Goal: Register for event/course

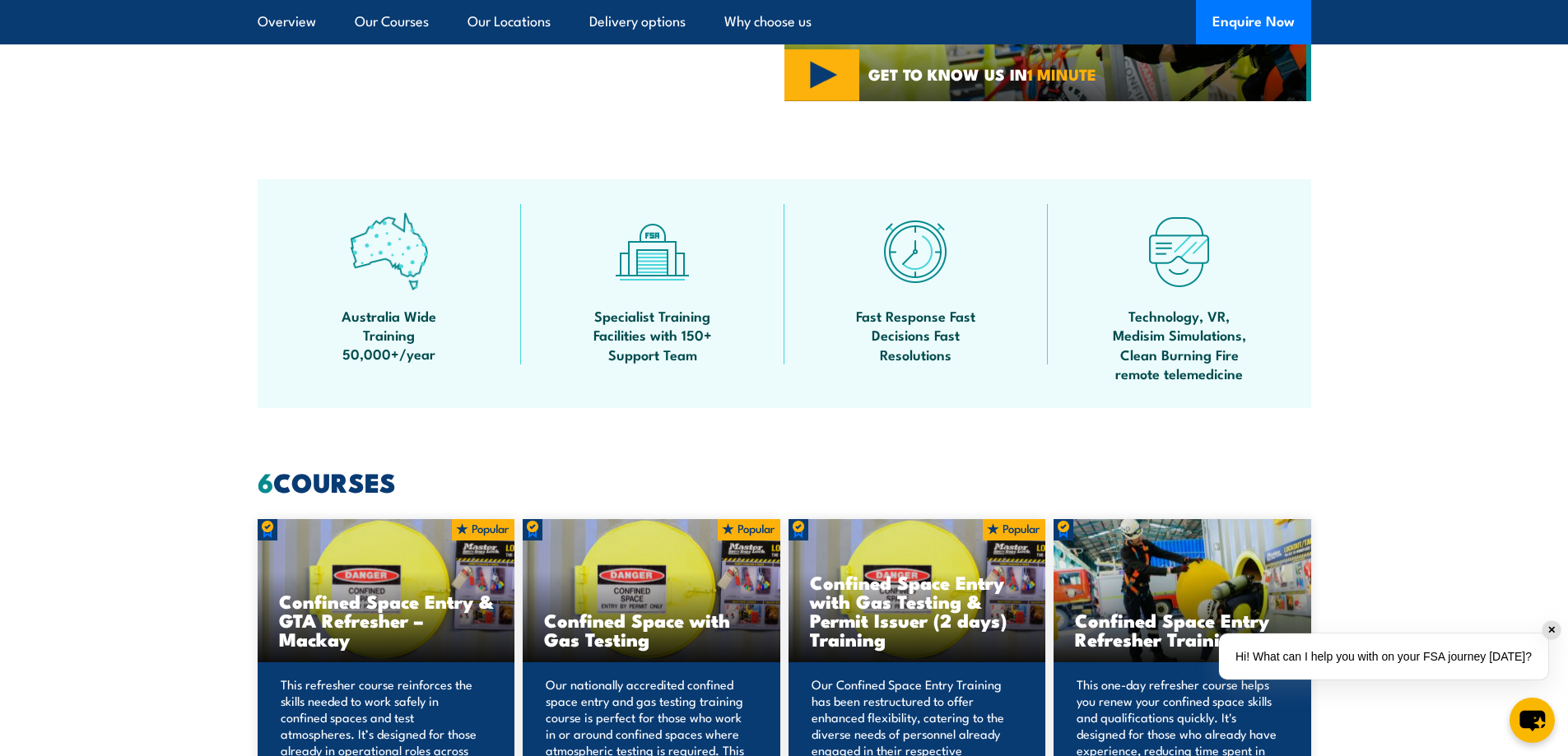
scroll to position [987, 0]
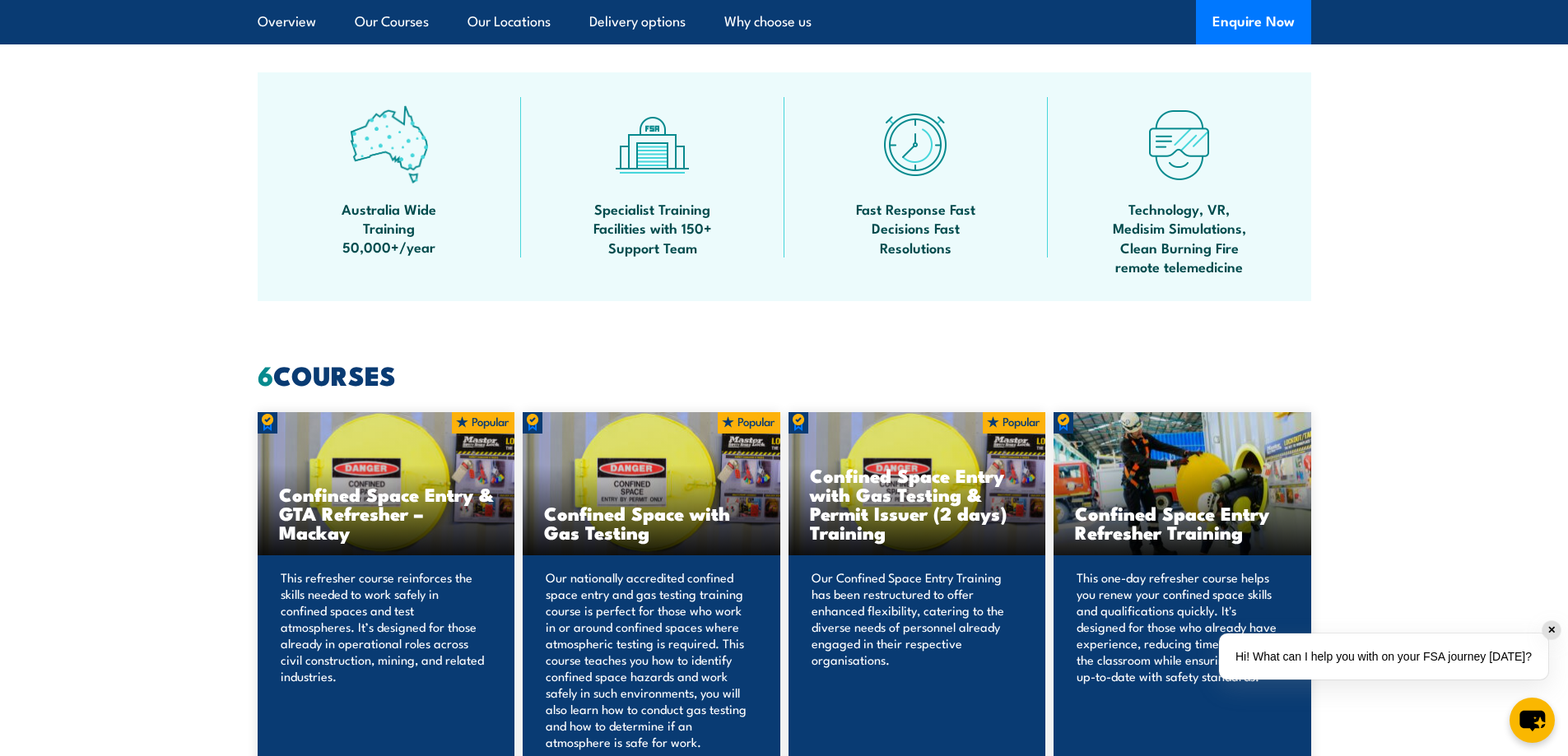
click at [933, 513] on h3 "Confined Space Entry with Gas Testing & Permit Issuer (2 days) Training" at bounding box center [917, 503] width 215 height 76
drag, startPoint x: 985, startPoint y: 440, endPoint x: 977, endPoint y: 450, distance: 12.8
click at [985, 443] on div "Confined Space Entry with Gas Testing & Permit Issuer (2 days) Training" at bounding box center [917, 485] width 258 height 144
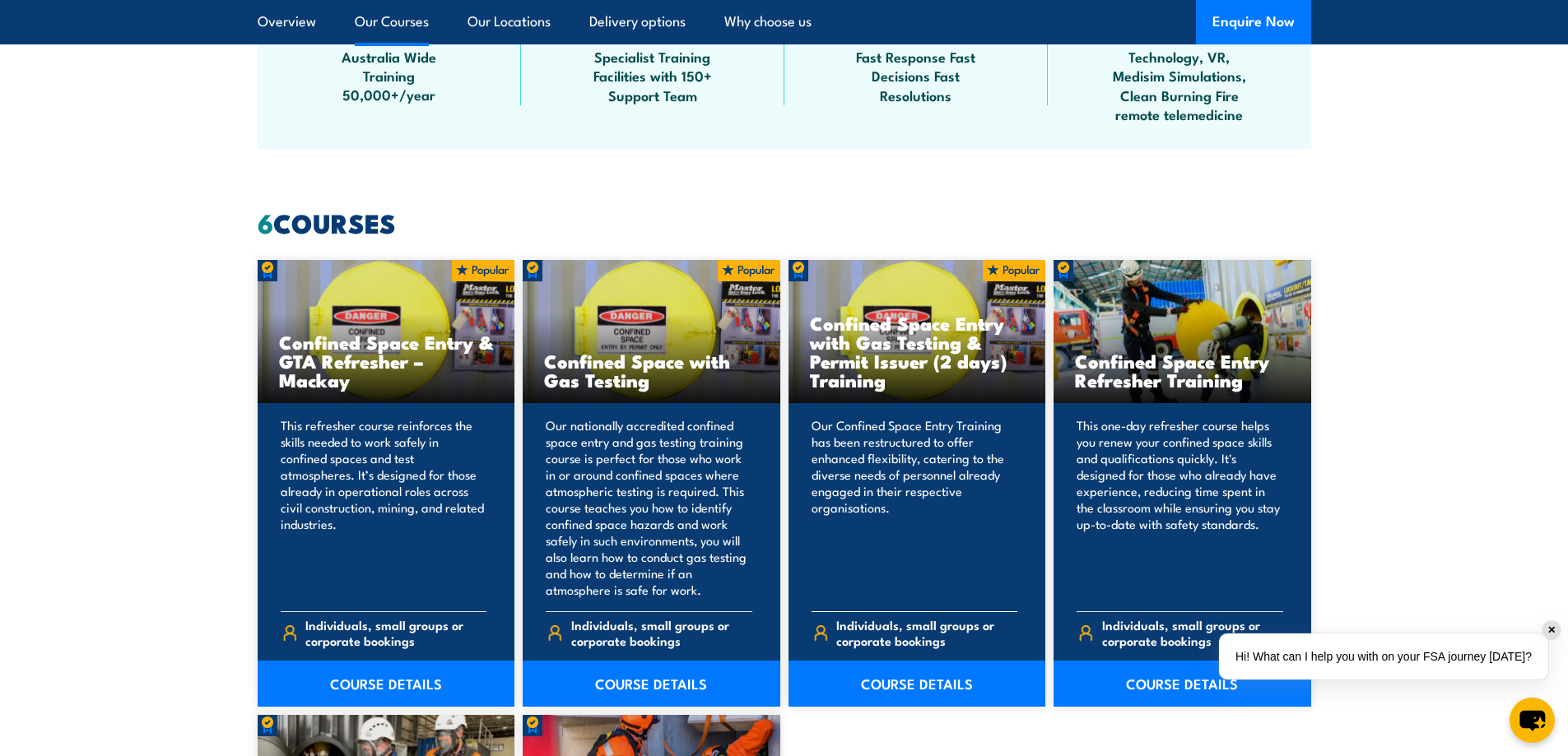
scroll to position [1234, 0]
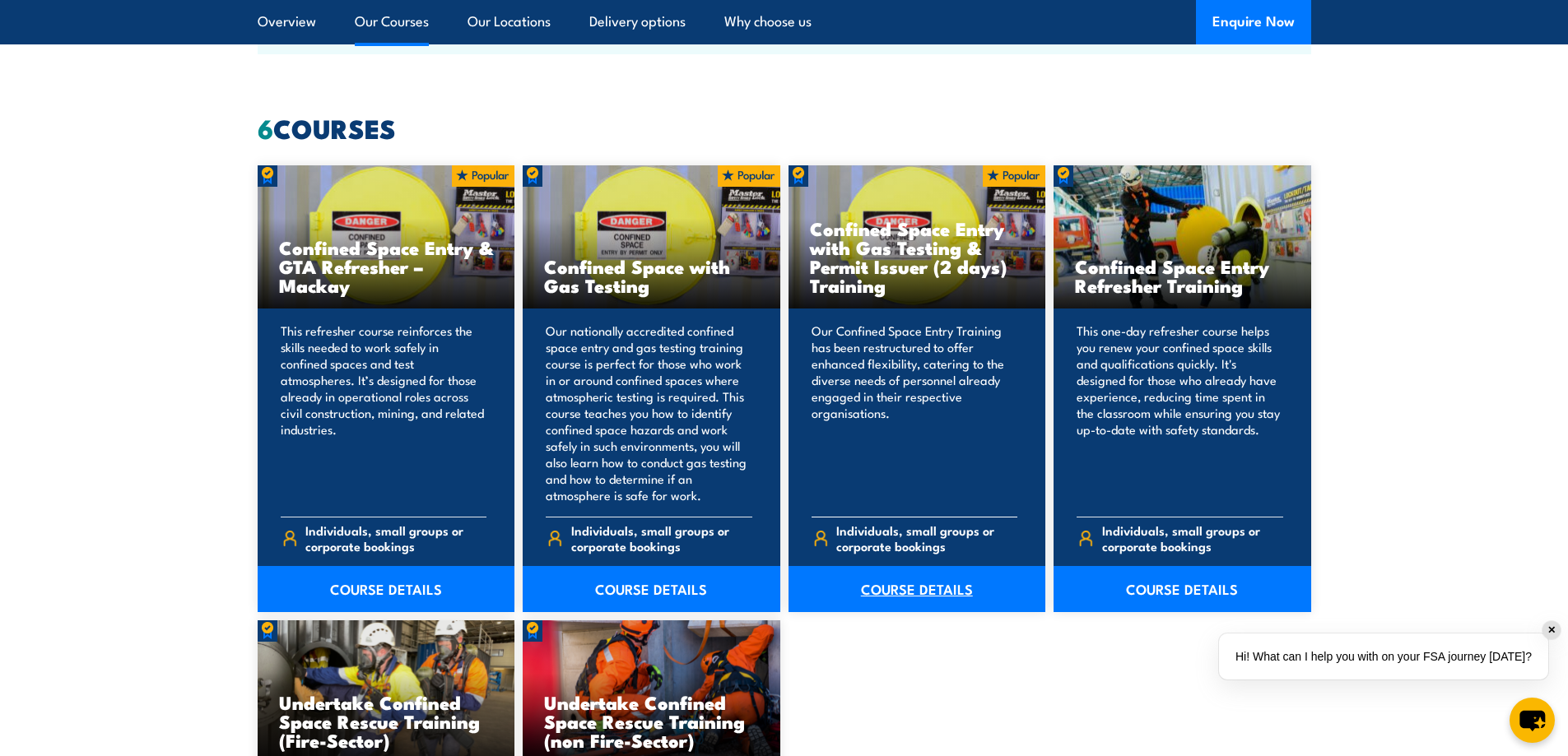
click at [899, 582] on link "COURSE DETAILS" at bounding box center [917, 588] width 258 height 46
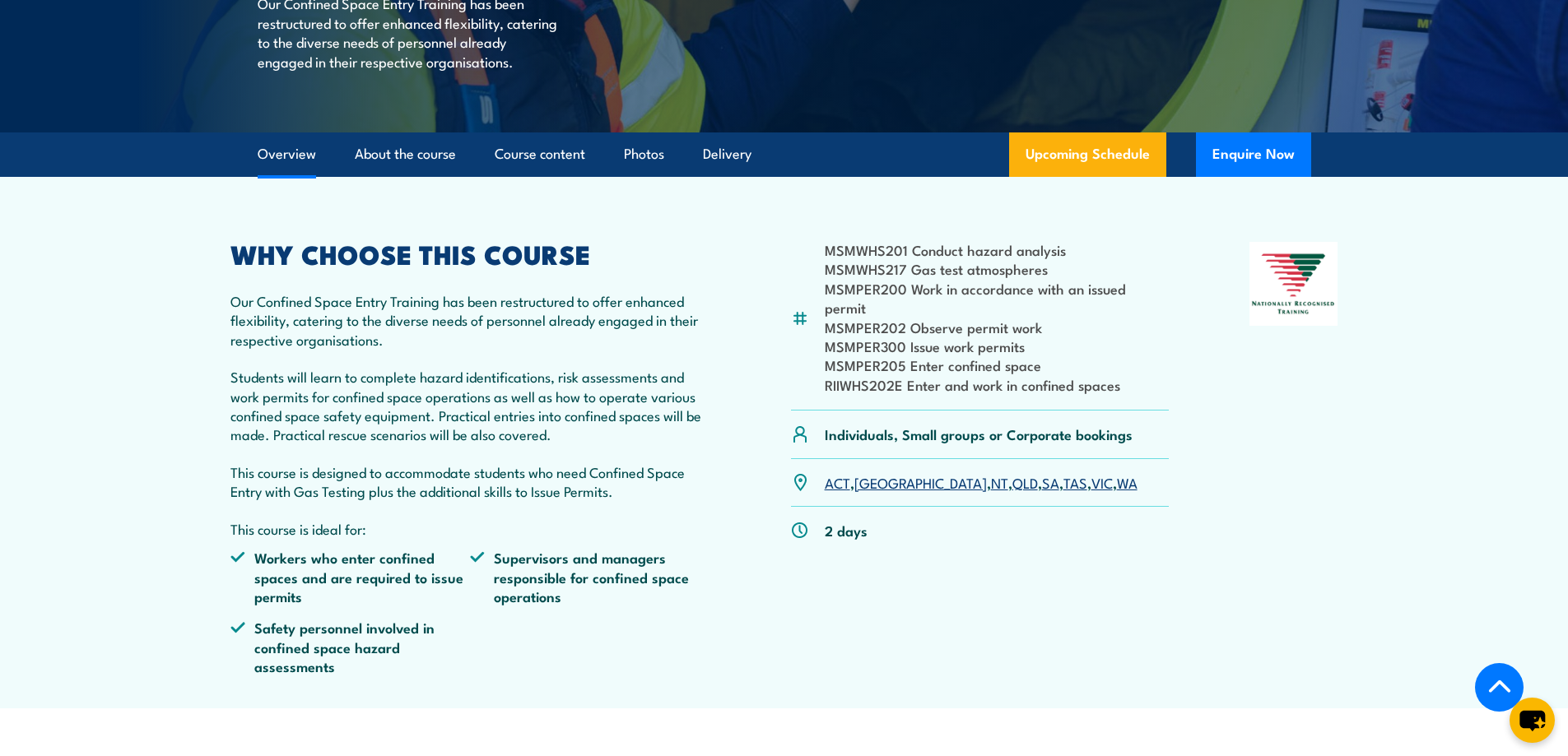
scroll to position [412, 0]
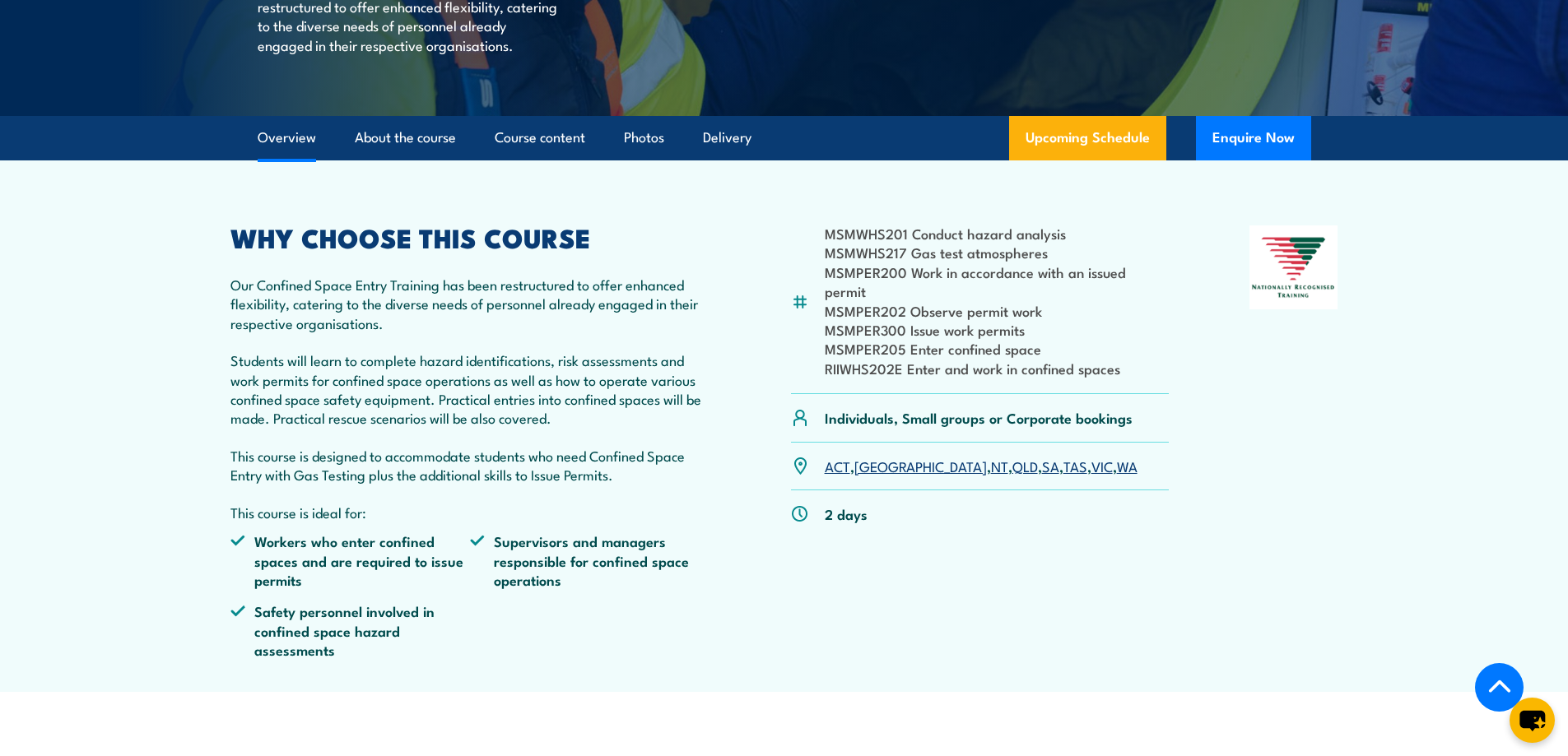
click at [1091, 469] on link "VIC" at bounding box center [1102, 465] width 21 height 20
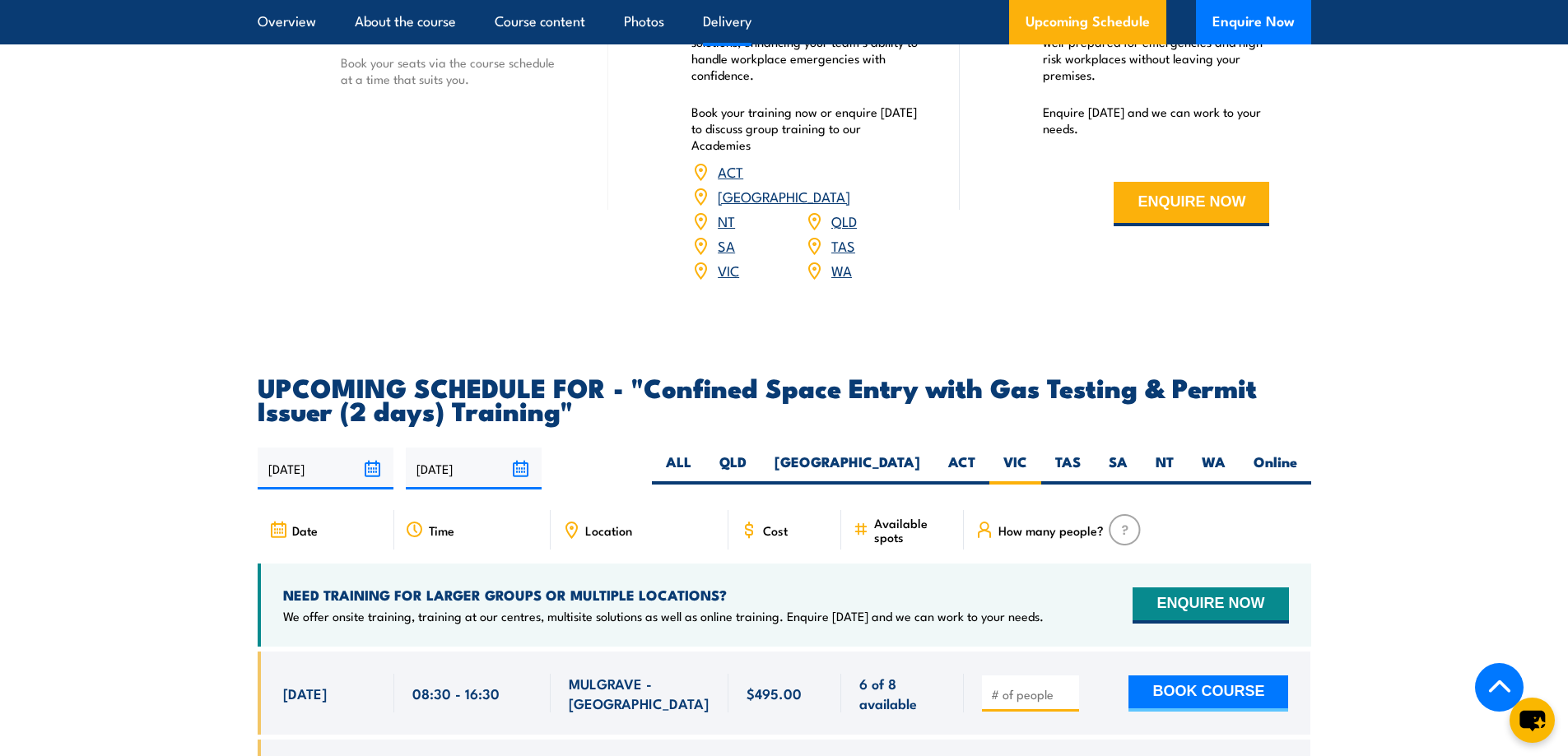
scroll to position [3027, 0]
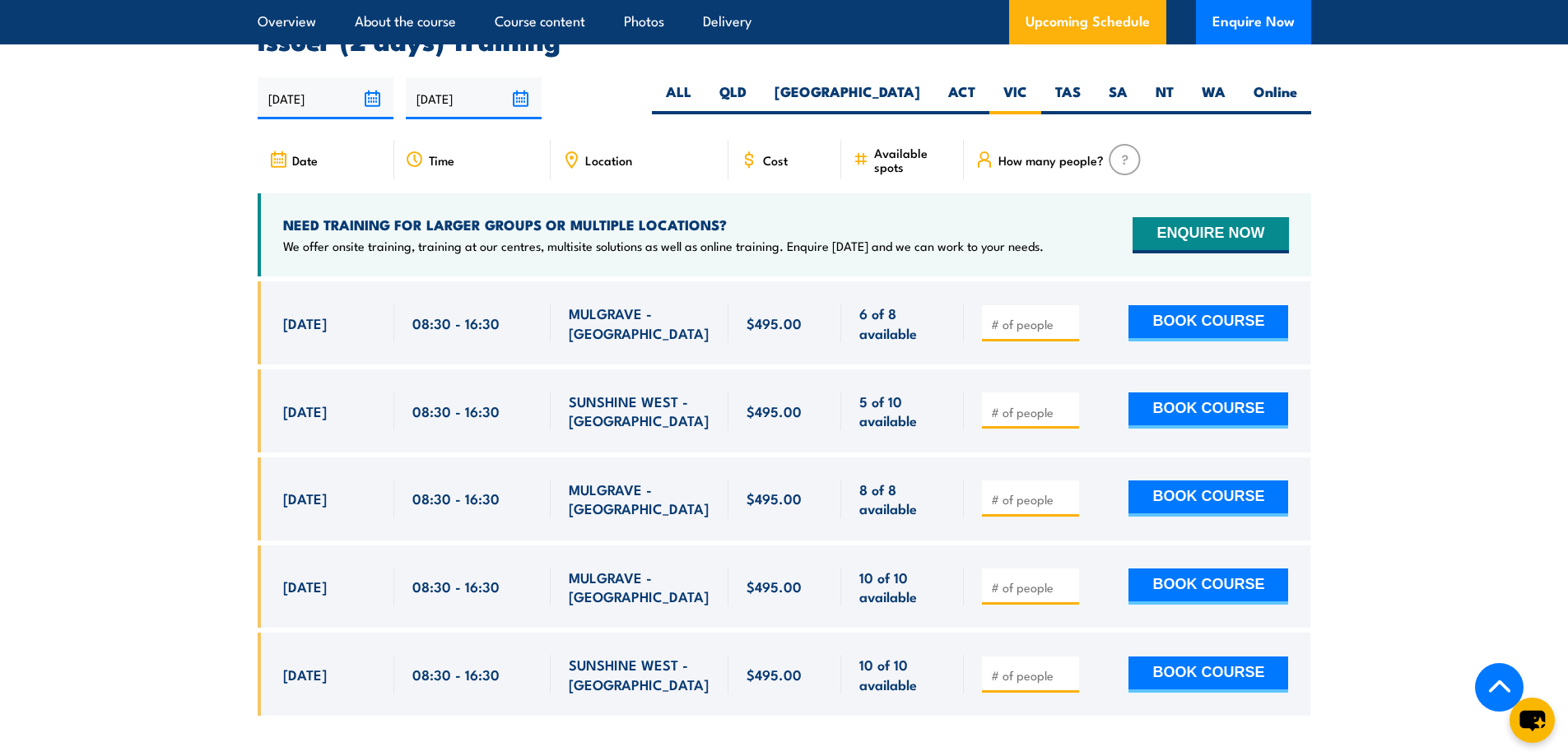
click at [150, 103] on section "UPCOMING SCHEDULE FOR - "Confined Space Entry with Gas Testing & Permit Issuer …" at bounding box center [784, 373] width 1568 height 736
